Goal: Task Accomplishment & Management: Complete application form

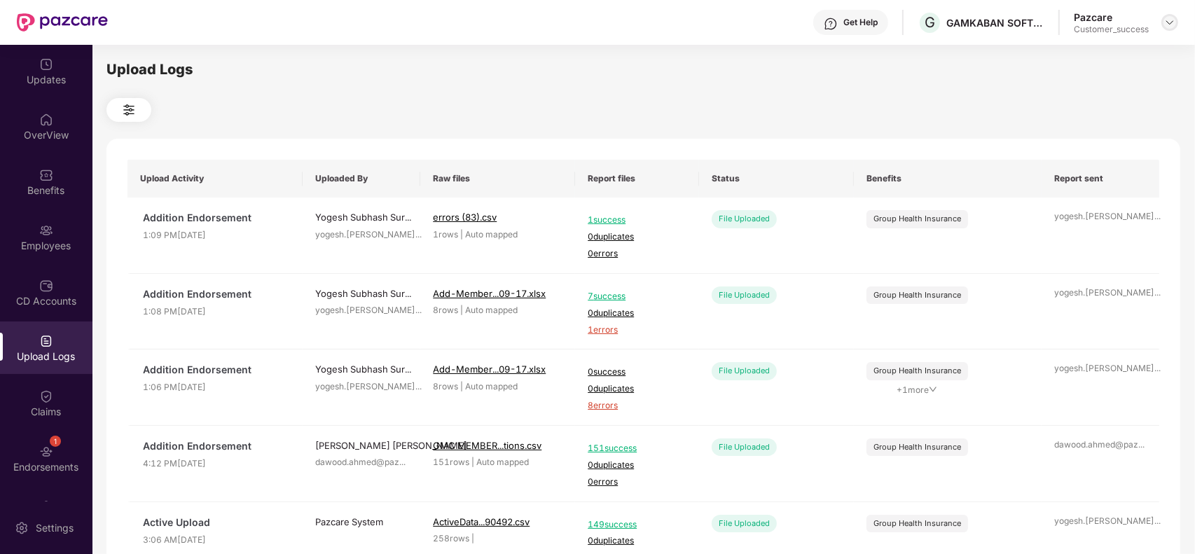
click at [1166, 22] on img at bounding box center [1169, 22] width 11 height 11
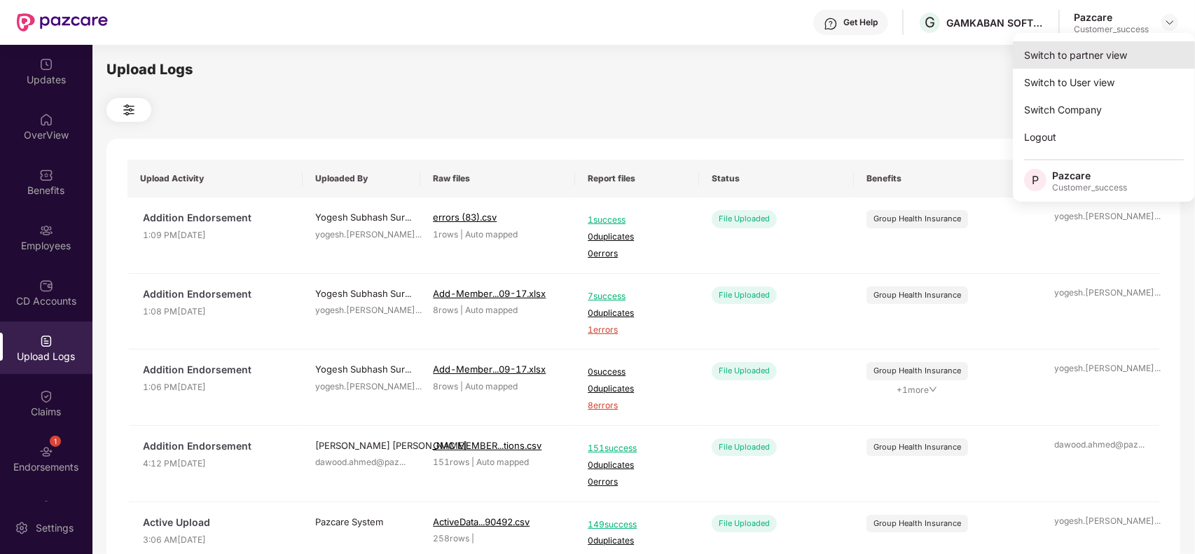
click at [1077, 58] on div "Switch to partner view" at bounding box center [1104, 54] width 182 height 27
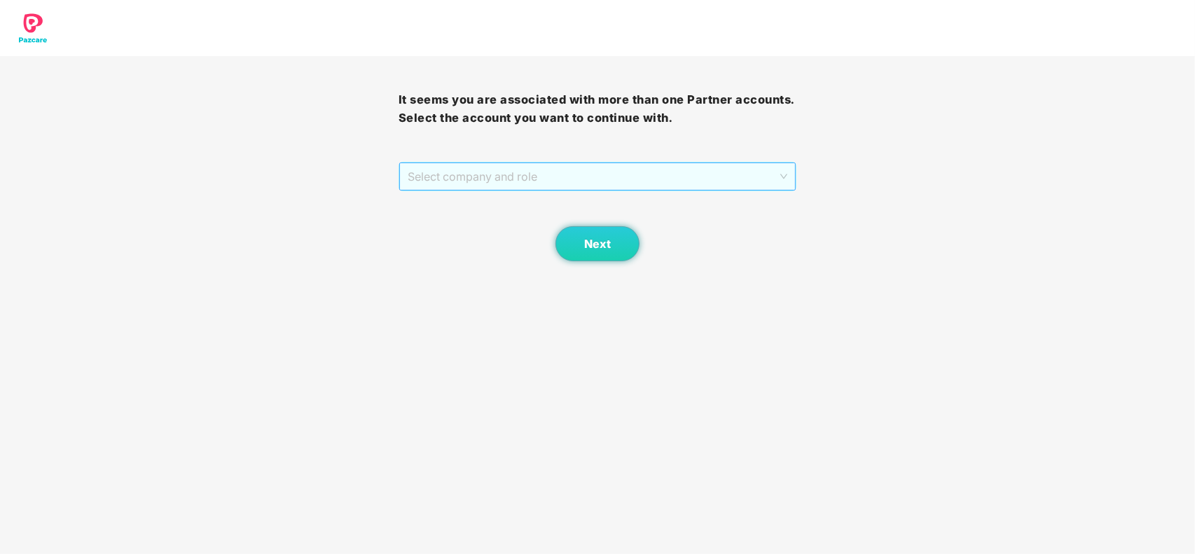
click at [534, 177] on span "Select company and role" at bounding box center [598, 176] width 380 height 27
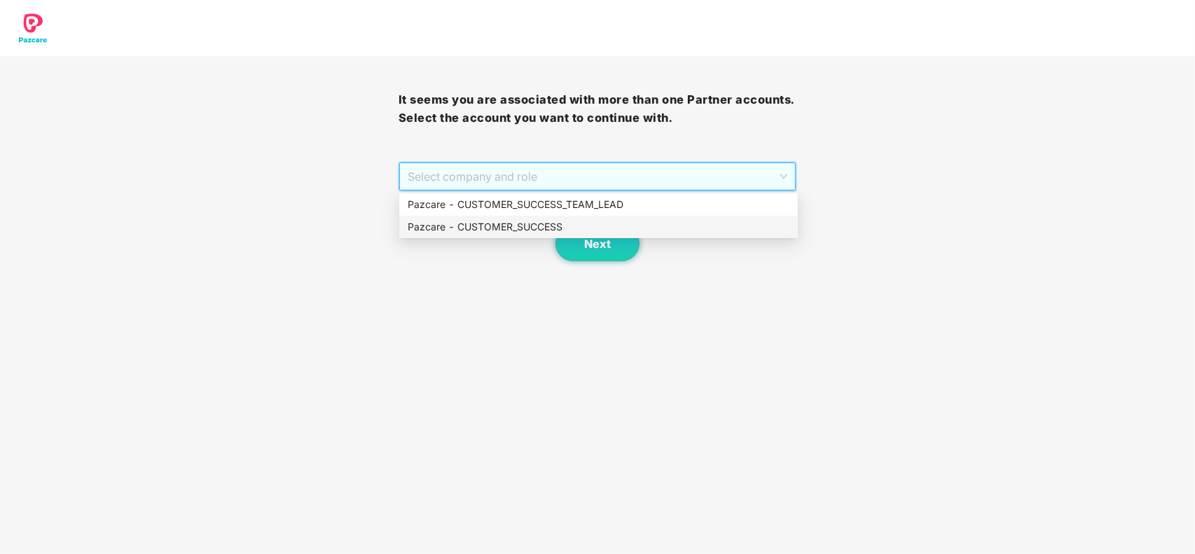
click at [516, 219] on div "Pazcare - CUSTOMER_SUCCESS" at bounding box center [599, 226] width 382 height 15
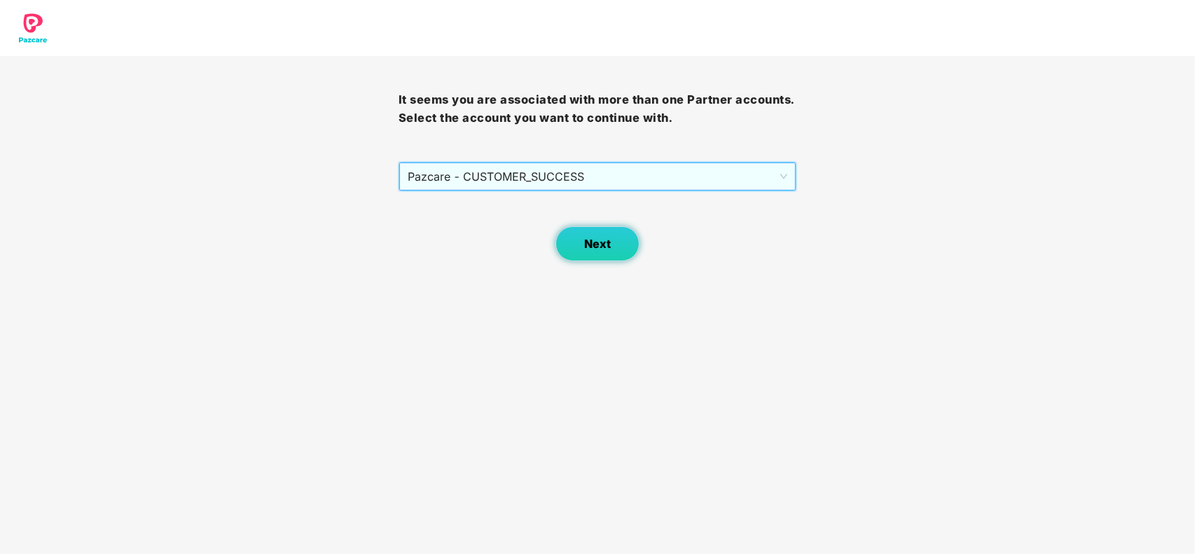
click at [579, 237] on button "Next" at bounding box center [598, 243] width 84 height 35
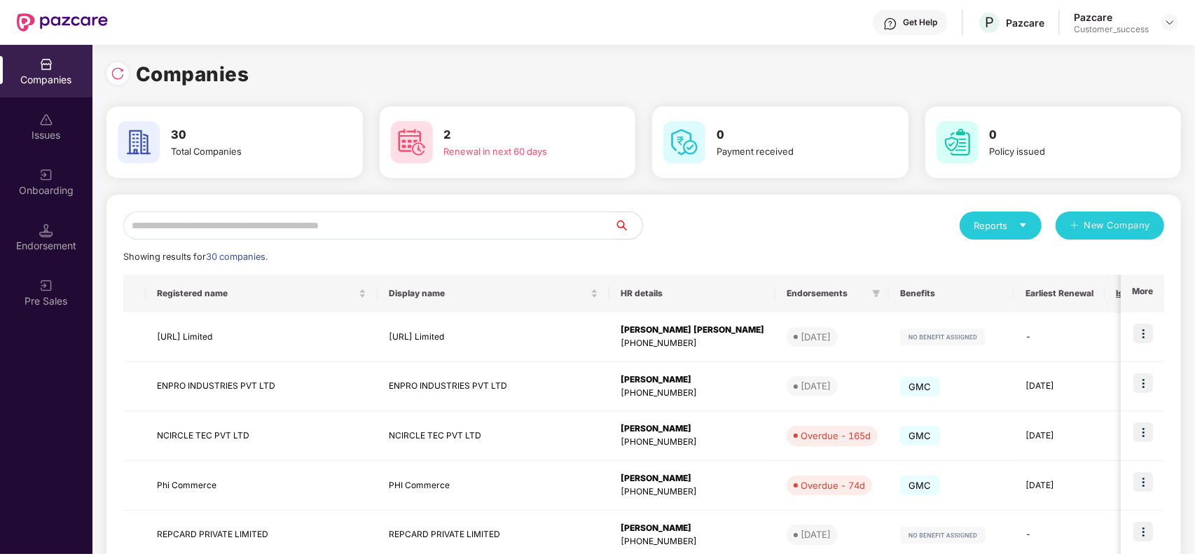
click at [357, 221] on input "text" at bounding box center [368, 226] width 491 height 28
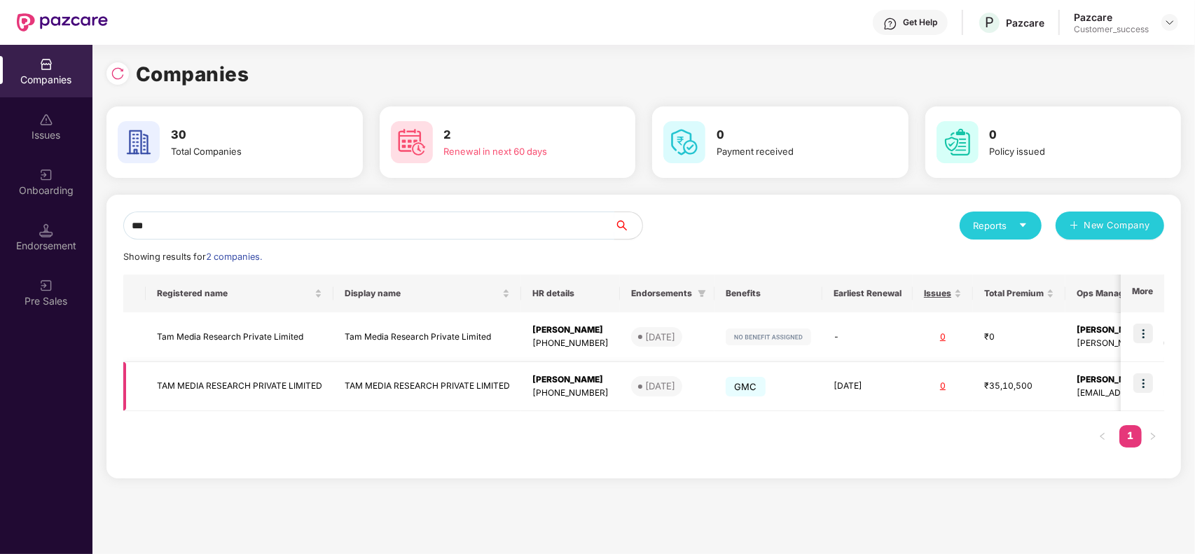
type input "***"
click at [1140, 382] on img at bounding box center [1143, 383] width 20 height 20
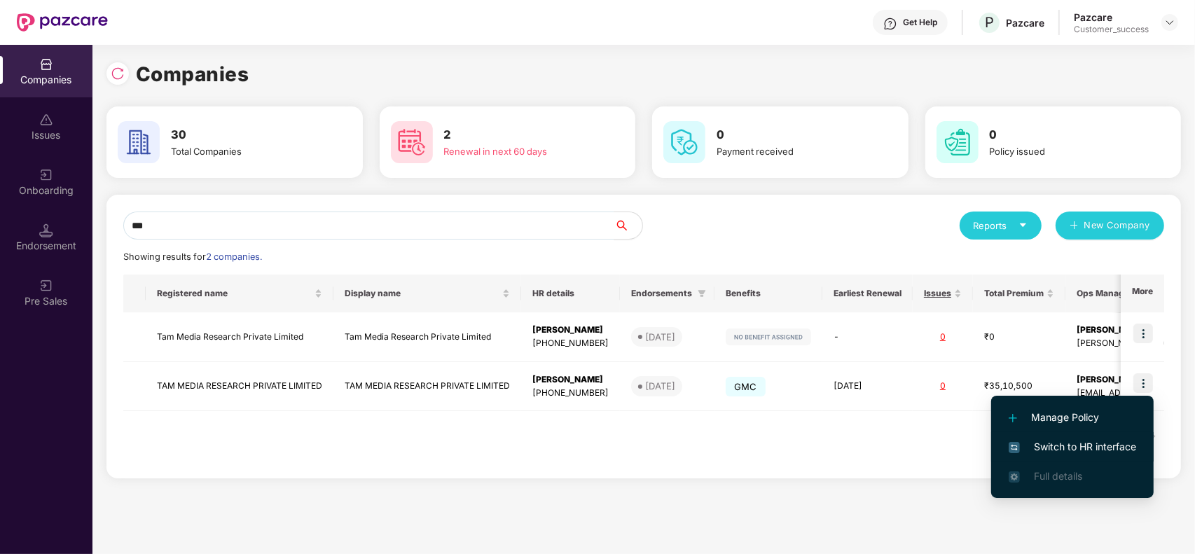
click at [1090, 439] on span "Switch to HR interface" at bounding box center [1072, 446] width 127 height 15
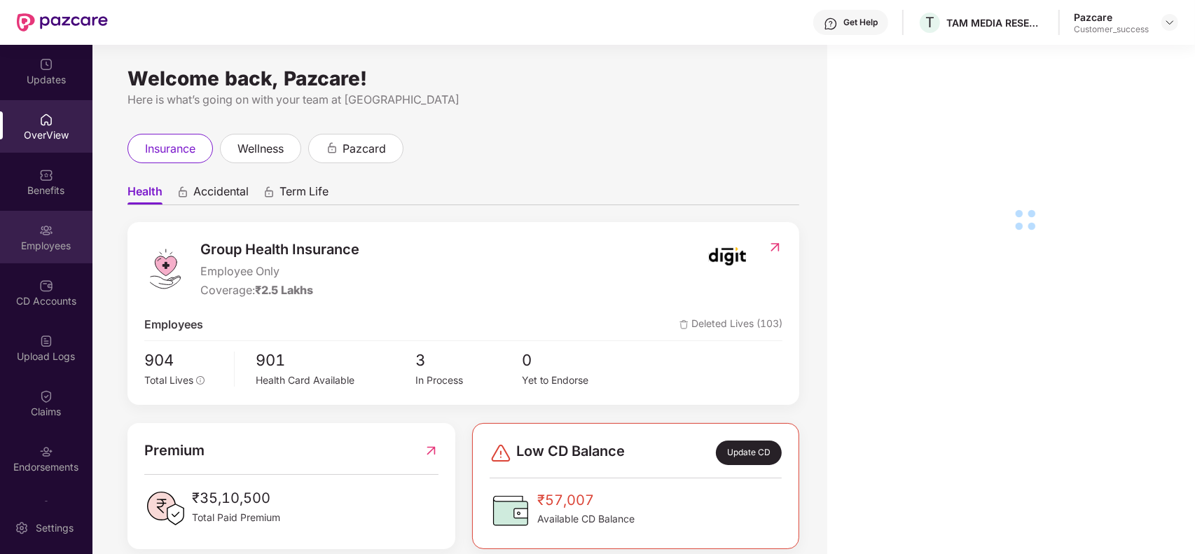
click at [50, 240] on div "Employees" at bounding box center [46, 246] width 92 height 14
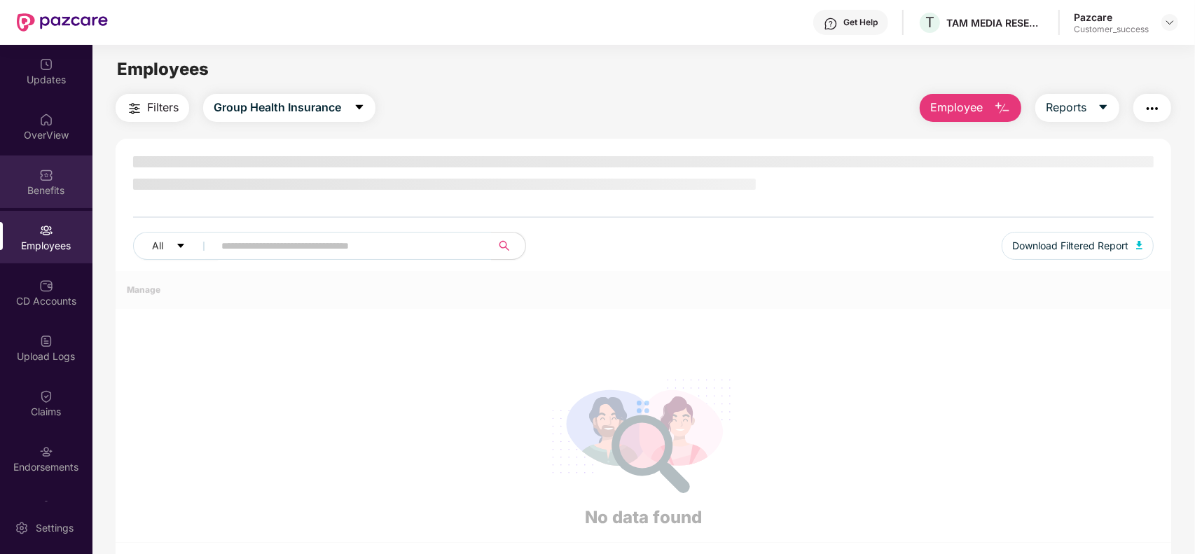
click at [39, 190] on div "Benefits" at bounding box center [46, 191] width 92 height 14
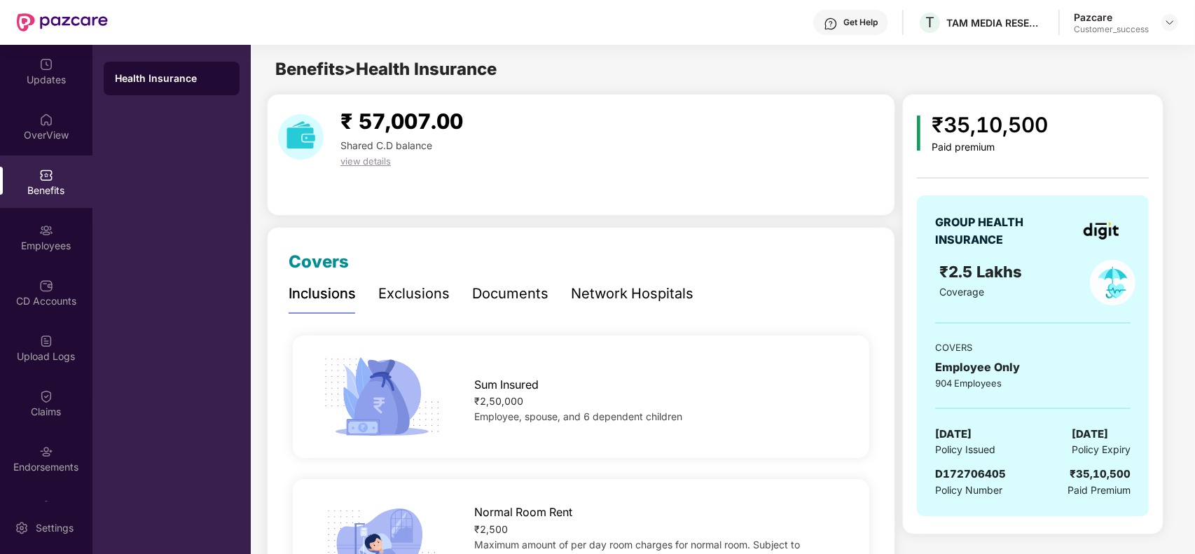
click at [515, 298] on div "Documents" at bounding box center [510, 294] width 76 height 22
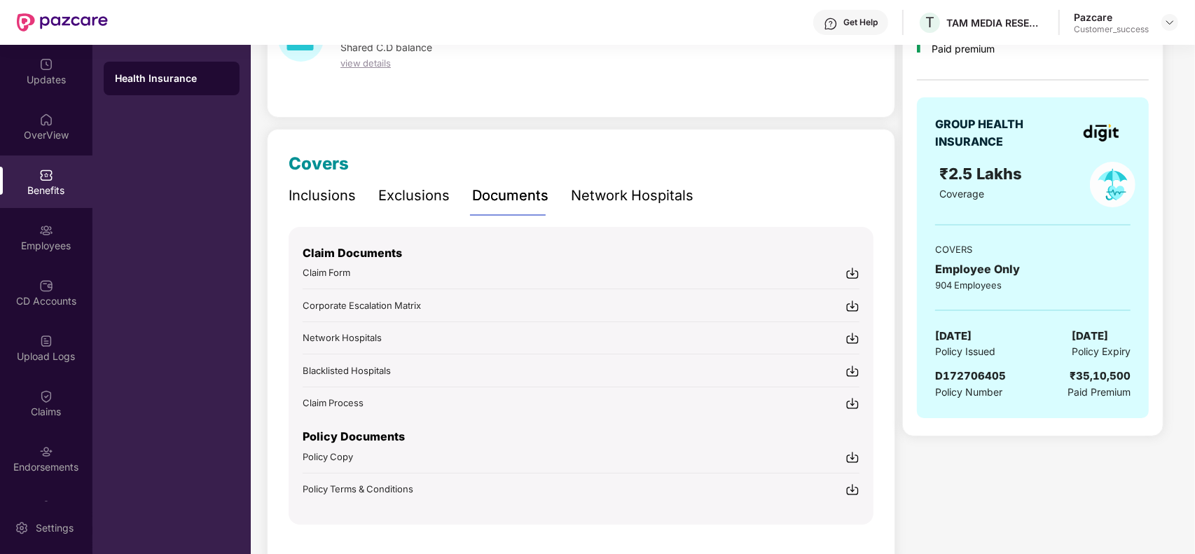
scroll to position [130, 0]
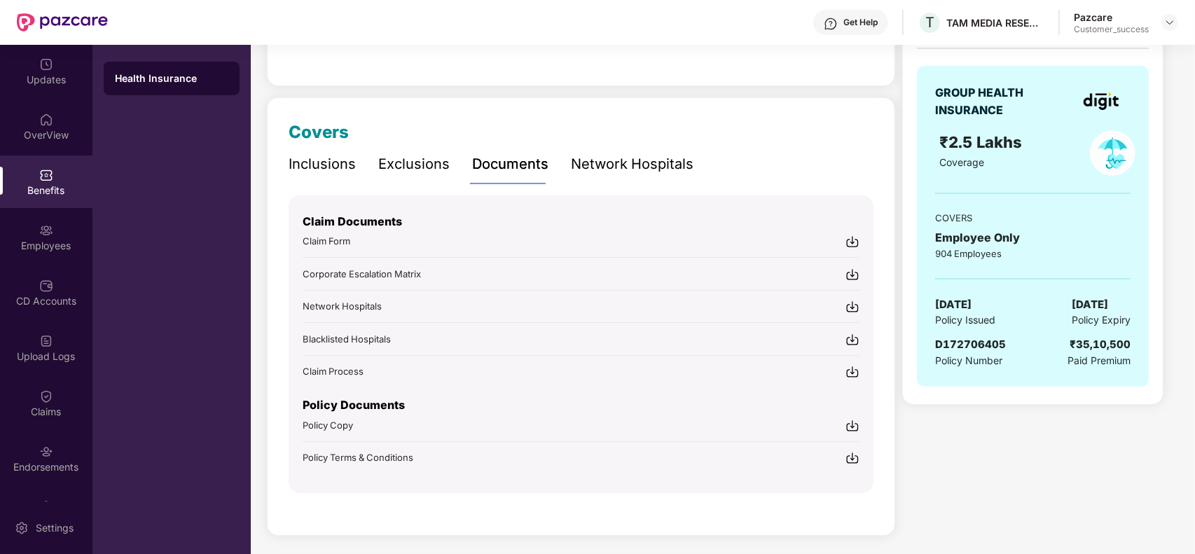
click at [855, 425] on img at bounding box center [853, 426] width 14 height 14
click at [855, 455] on img at bounding box center [853, 458] width 14 height 14
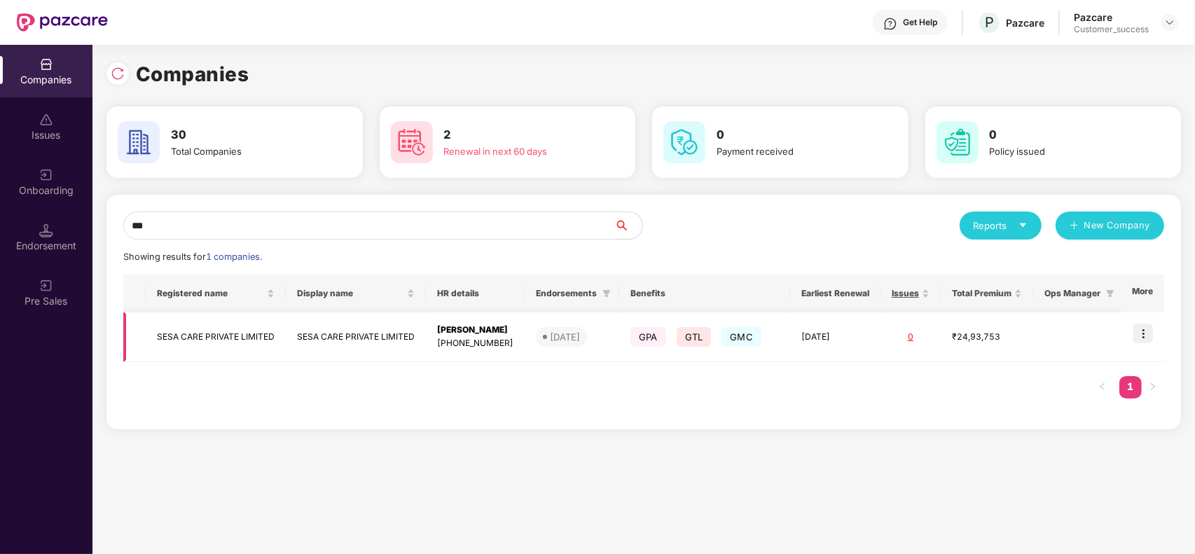
type input "***"
click at [1152, 333] on img at bounding box center [1143, 334] width 20 height 20
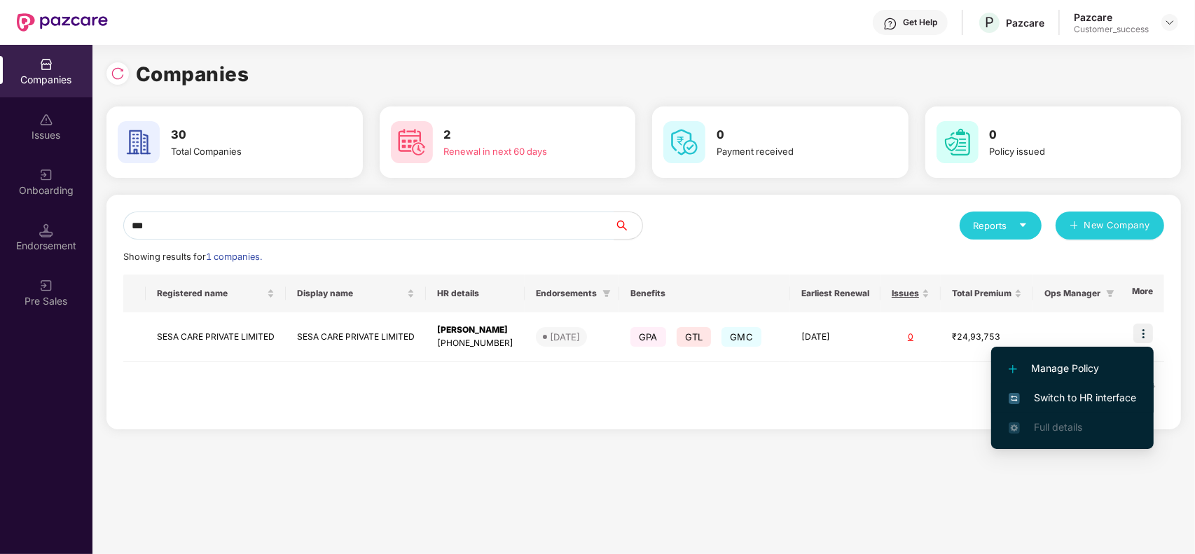
click at [1068, 400] on span "Switch to HR interface" at bounding box center [1072, 397] width 127 height 15
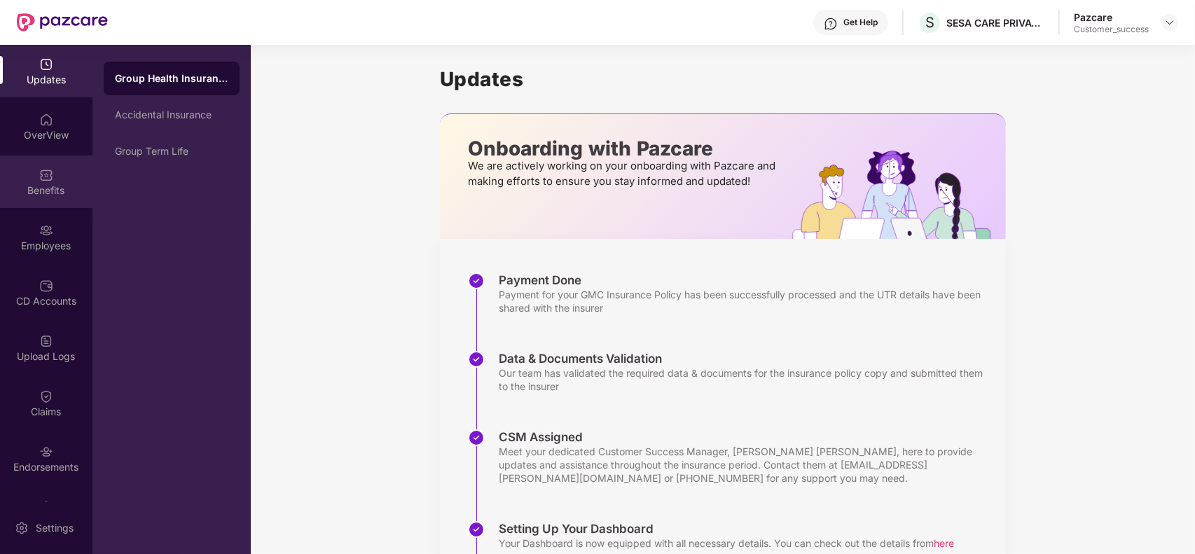
click at [53, 189] on div "Benefits" at bounding box center [46, 191] width 92 height 14
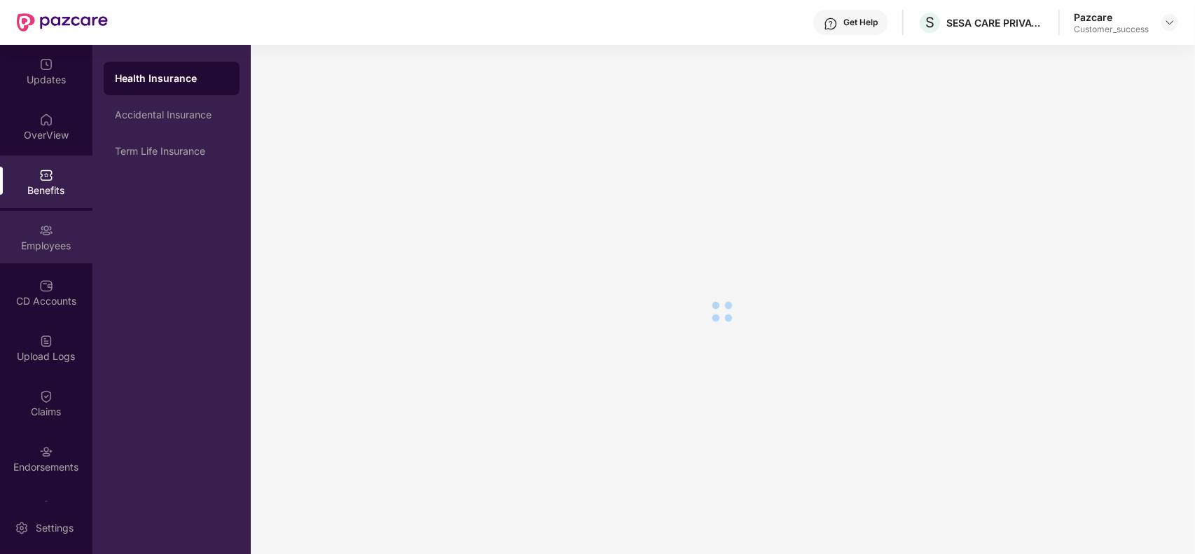
click at [53, 222] on div "Employees" at bounding box center [46, 237] width 92 height 53
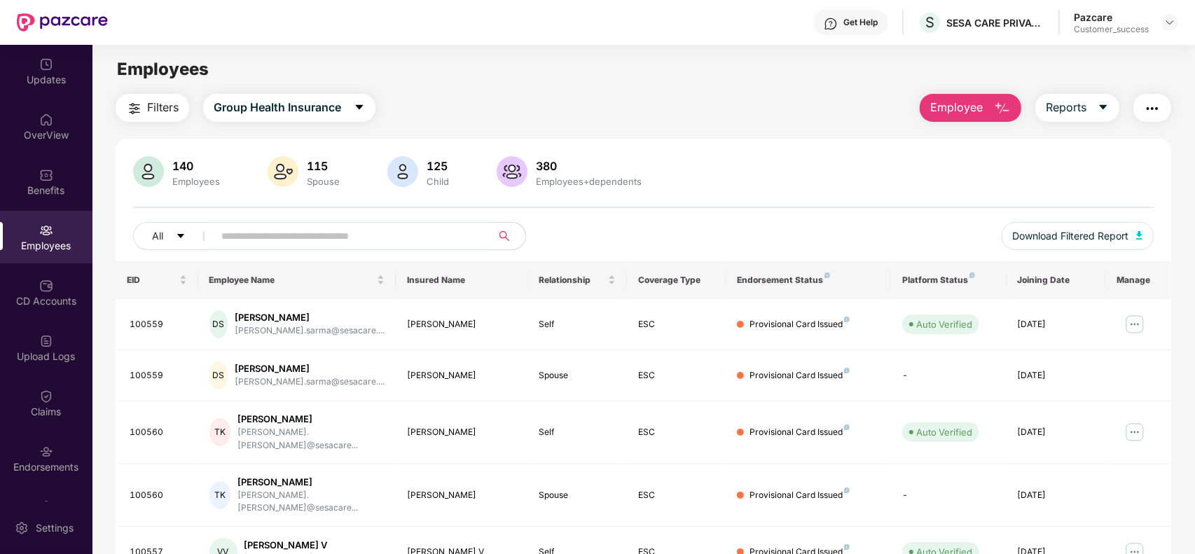
click at [964, 103] on span "Employee" at bounding box center [956, 108] width 53 height 18
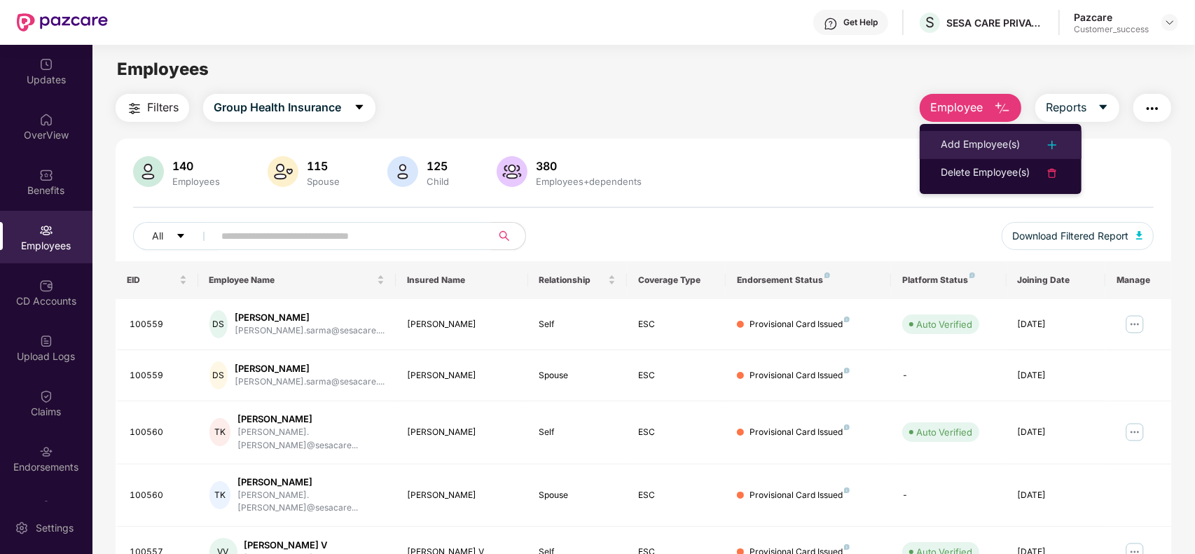
click at [971, 140] on div "Add Employee(s)" at bounding box center [980, 145] width 79 height 17
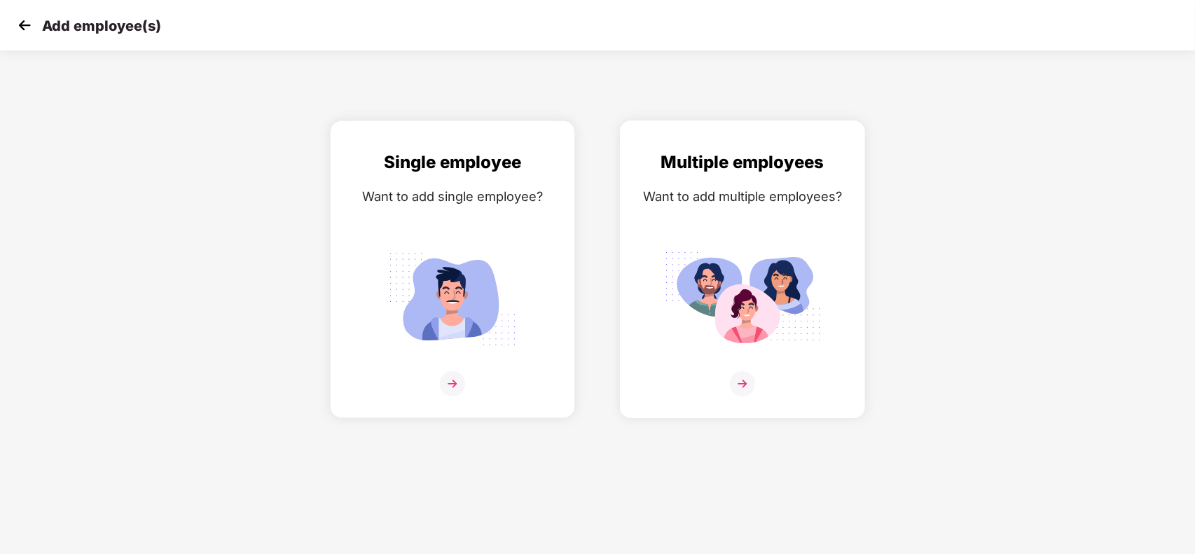
click at [736, 387] on img at bounding box center [742, 383] width 25 height 25
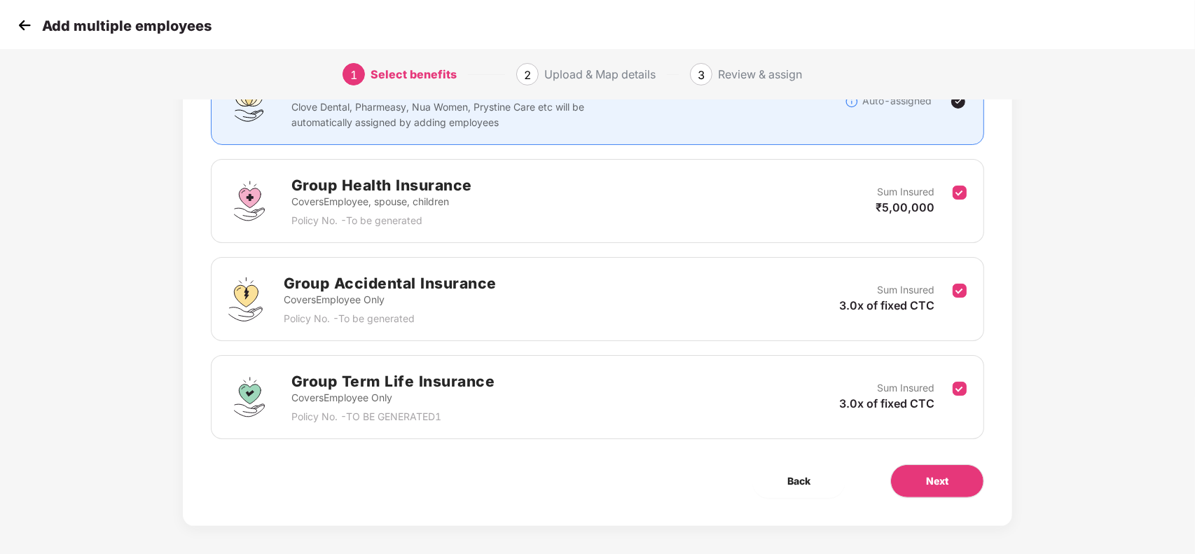
scroll to position [145, 0]
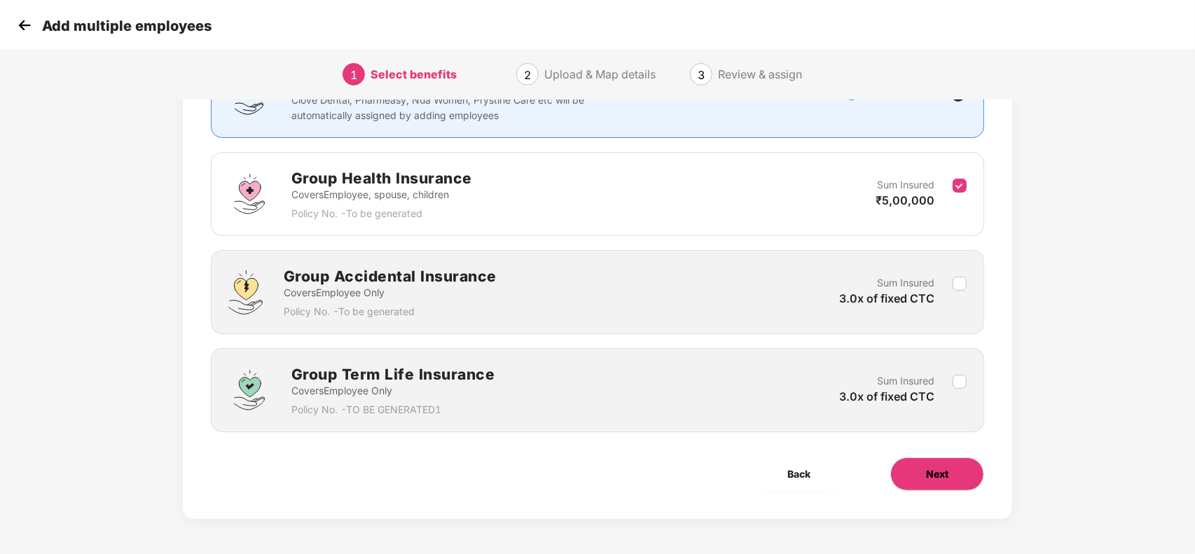
click at [930, 474] on span "Next" at bounding box center [937, 474] width 22 height 15
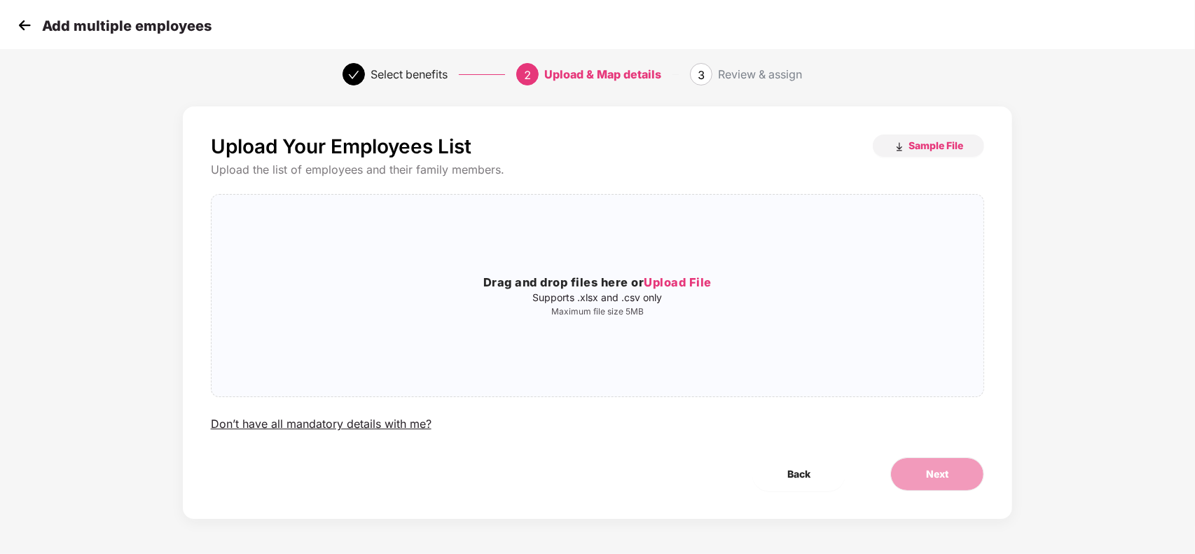
scroll to position [0, 0]
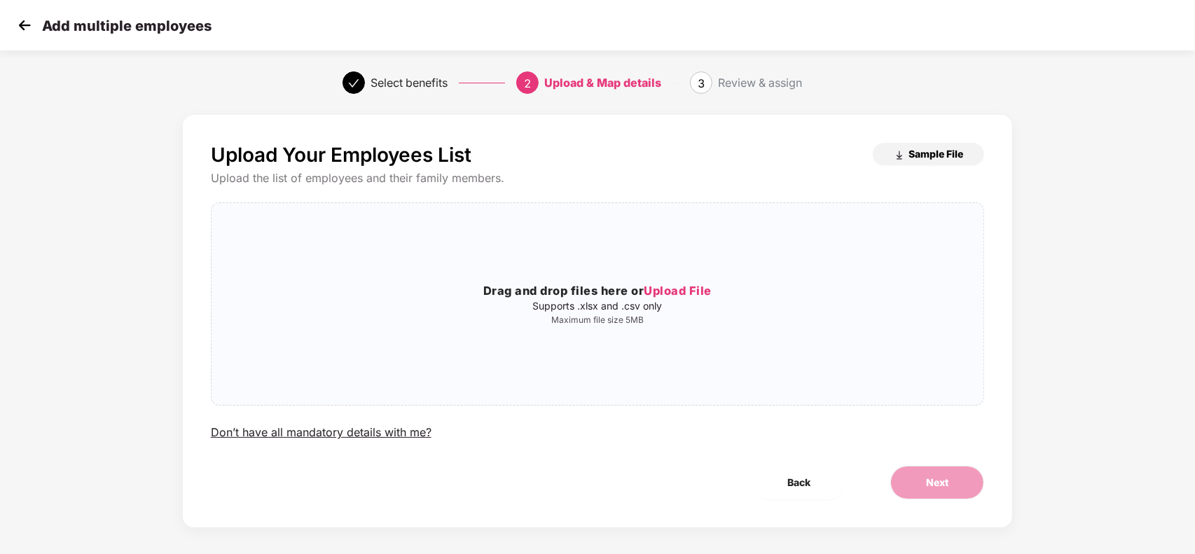
click at [951, 151] on span "Sample File" at bounding box center [936, 153] width 55 height 13
